Goal: Information Seeking & Learning: Compare options

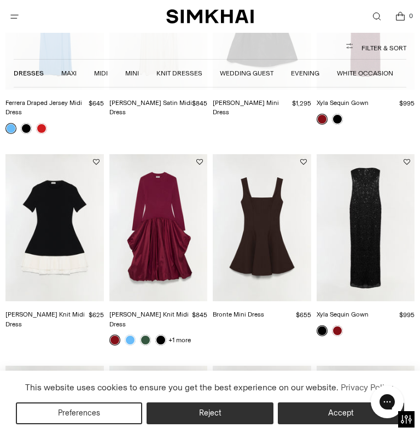
scroll to position [204, 0]
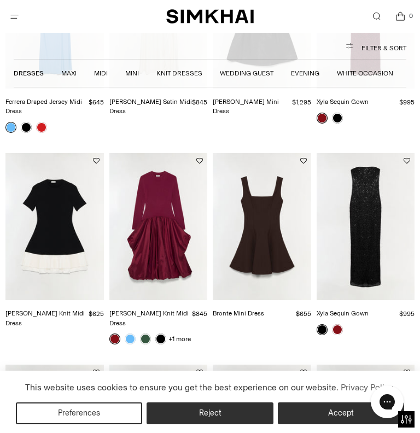
click at [304, 418] on button "Accept" at bounding box center [341, 414] width 126 height 22
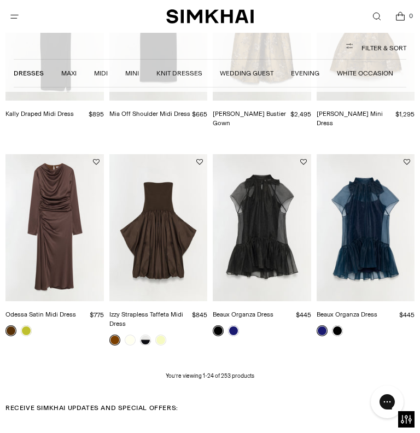
scroll to position [1046, 0]
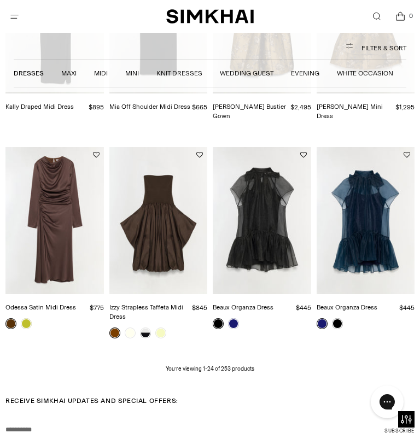
click at [249, 365] on p "You’re viewing 1-24 of 253 products" at bounding box center [210, 369] width 89 height 9
click at [247, 365] on p "You’re viewing 1-24 of 253 products" at bounding box center [210, 369] width 89 height 9
click at [231, 365] on p "You’re viewing 1-24 of 253 products" at bounding box center [210, 369] width 89 height 9
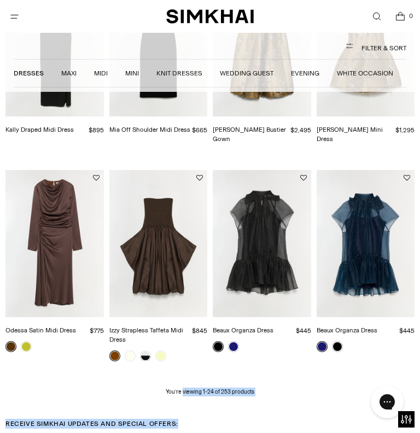
scroll to position [1020, 0]
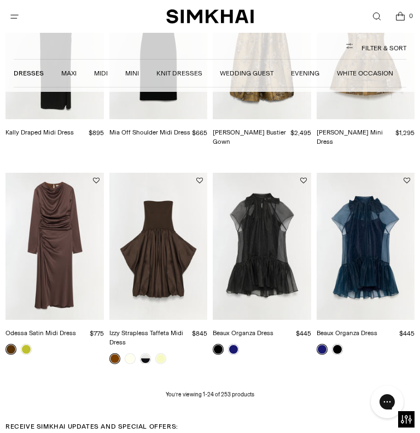
click at [228, 391] on p "You’re viewing 1-24 of 253 products" at bounding box center [210, 395] width 89 height 9
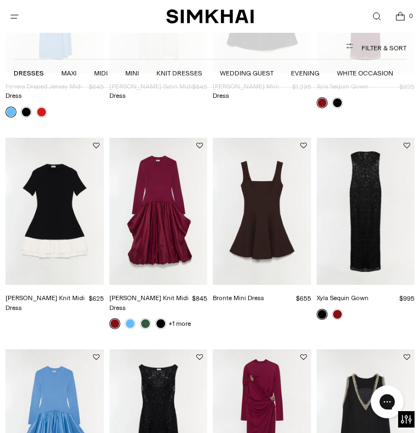
scroll to position [196, 0]
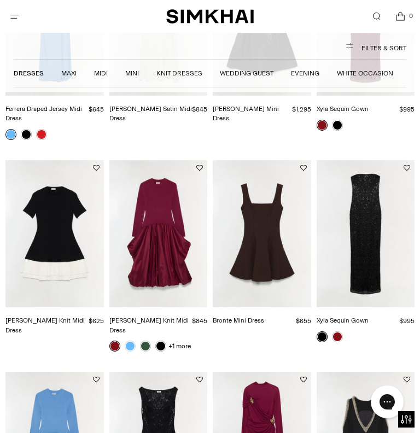
click at [158, 257] on img "Kenlie Taffeta Knit Midi Dress" at bounding box center [158, 233] width 98 height 147
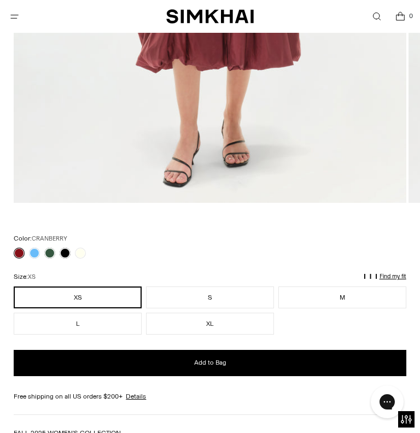
scroll to position [496, 0]
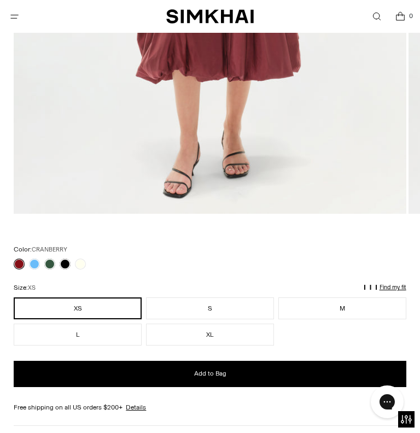
click at [82, 266] on link at bounding box center [80, 264] width 11 height 11
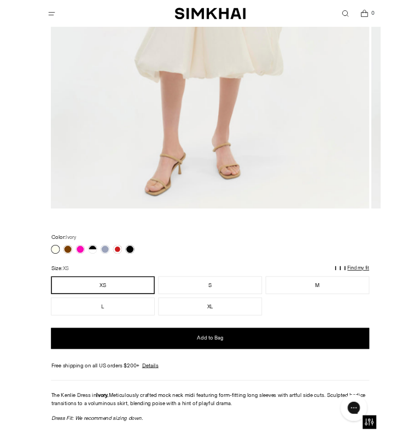
scroll to position [446, 0]
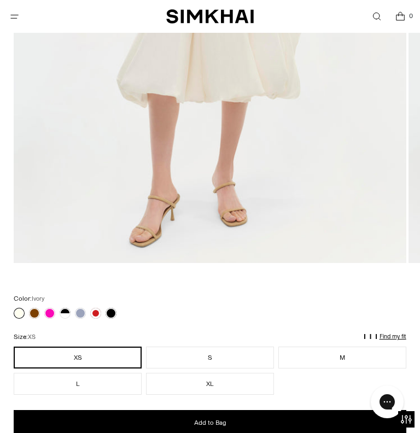
click at [67, 312] on link at bounding box center [65, 313] width 11 height 11
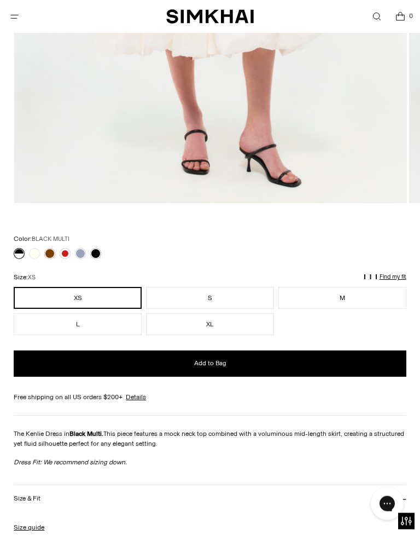
scroll to position [507, 0]
click at [67, 252] on link at bounding box center [65, 253] width 11 height 11
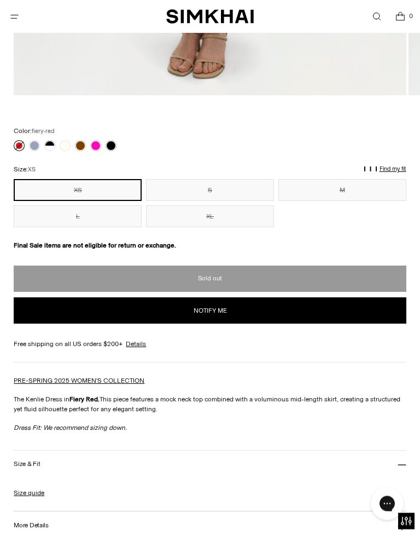
scroll to position [614, 0]
click at [113, 146] on link at bounding box center [111, 145] width 11 height 11
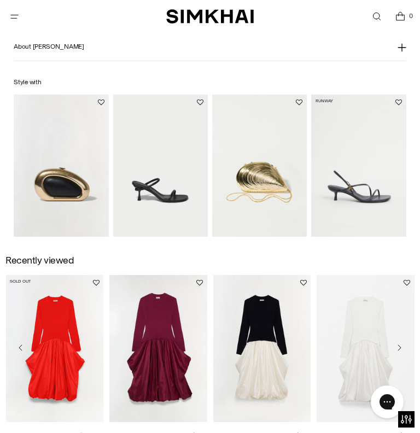
scroll to position [1141, 0]
